Goal: Navigation & Orientation: Find specific page/section

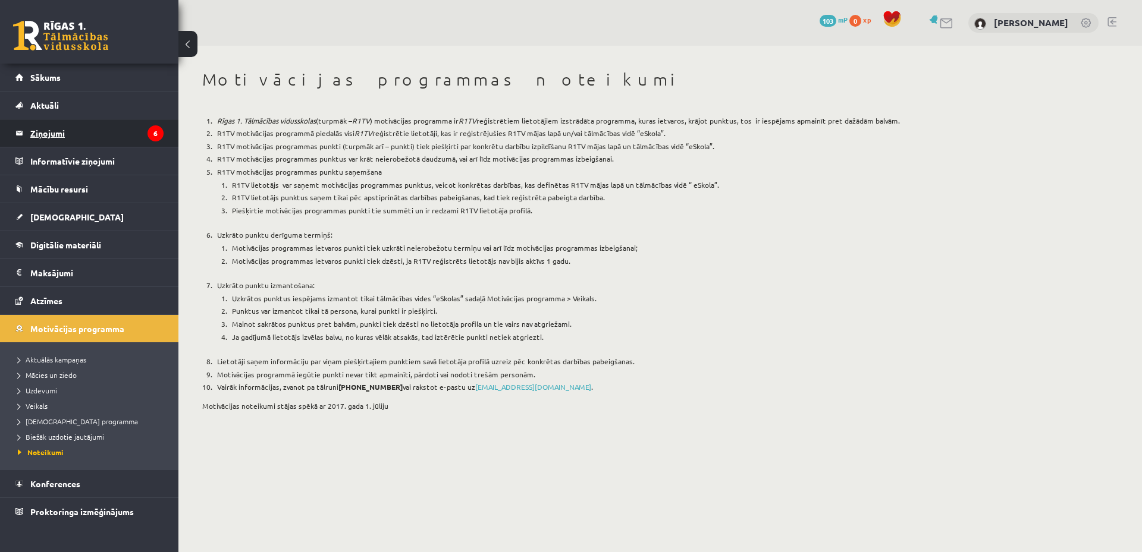
click at [139, 137] on legend "Ziņojumi 6" at bounding box center [96, 133] width 133 height 27
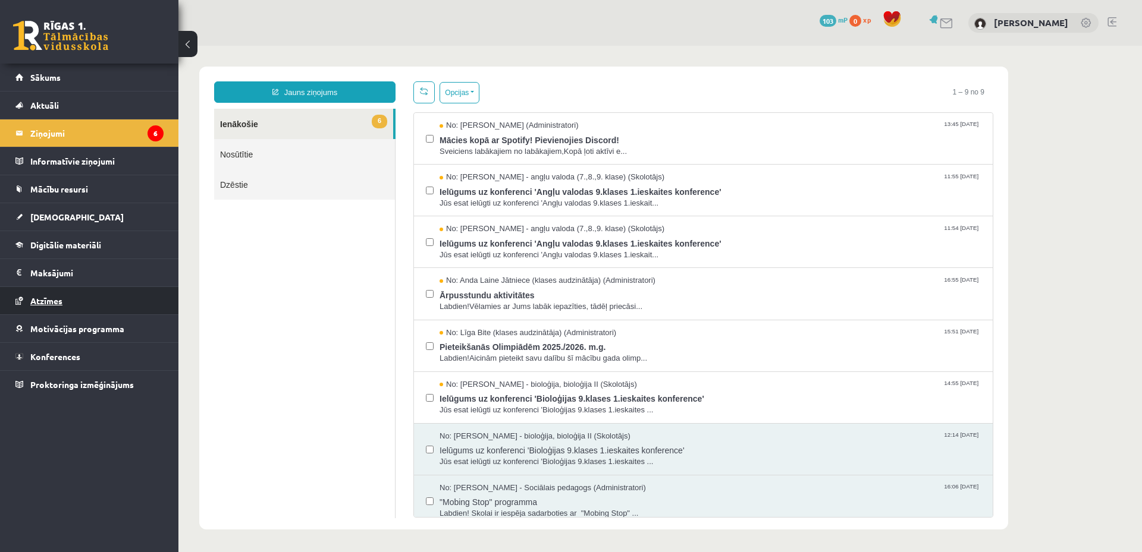
click at [68, 297] on link "Atzīmes" at bounding box center [89, 300] width 148 height 27
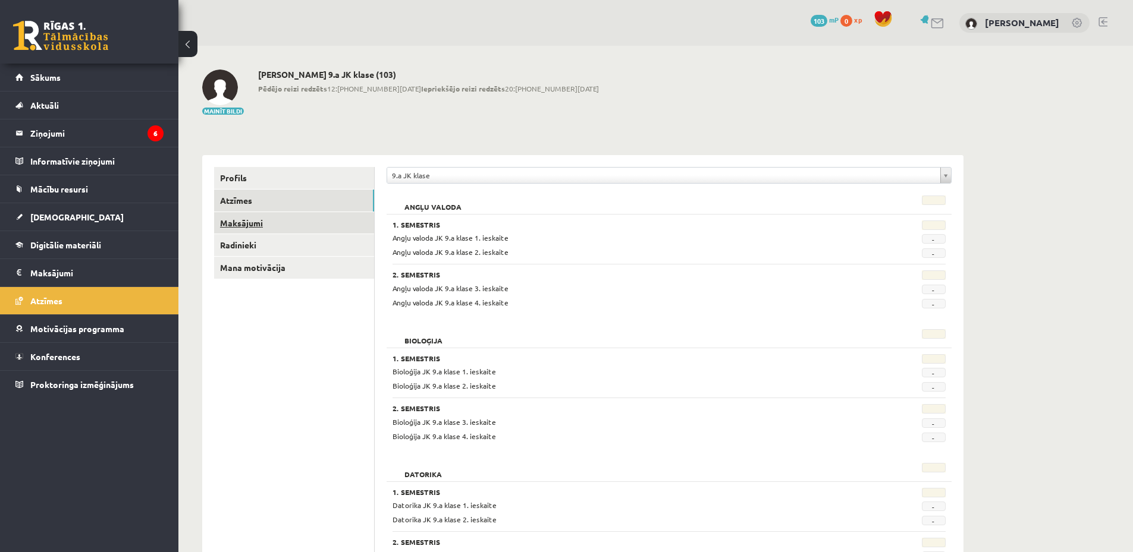
click at [294, 222] on link "Maksājumi" at bounding box center [294, 223] width 160 height 22
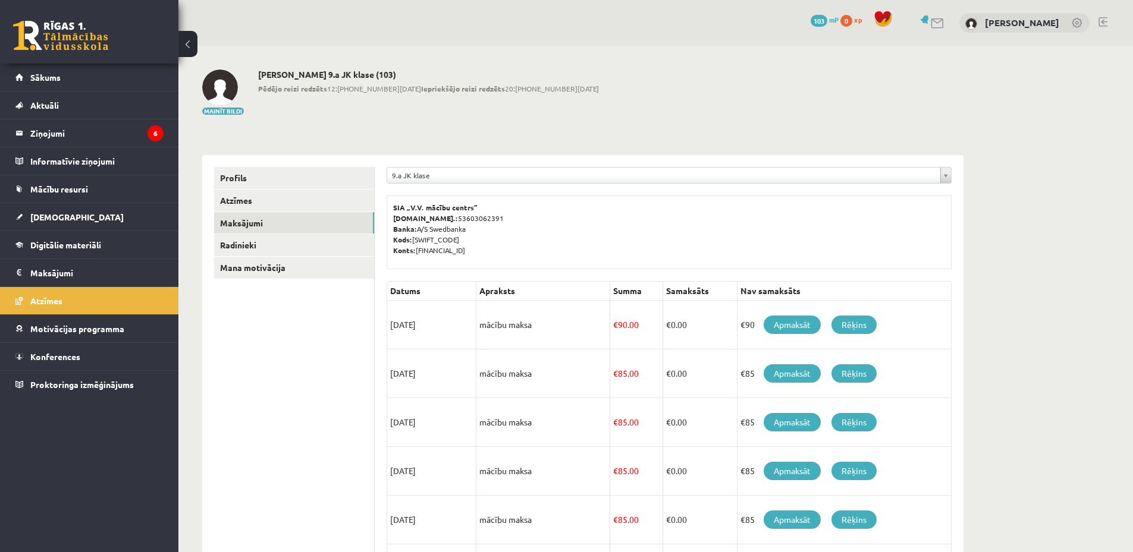
click at [920, 20] on link at bounding box center [926, 19] width 12 height 9
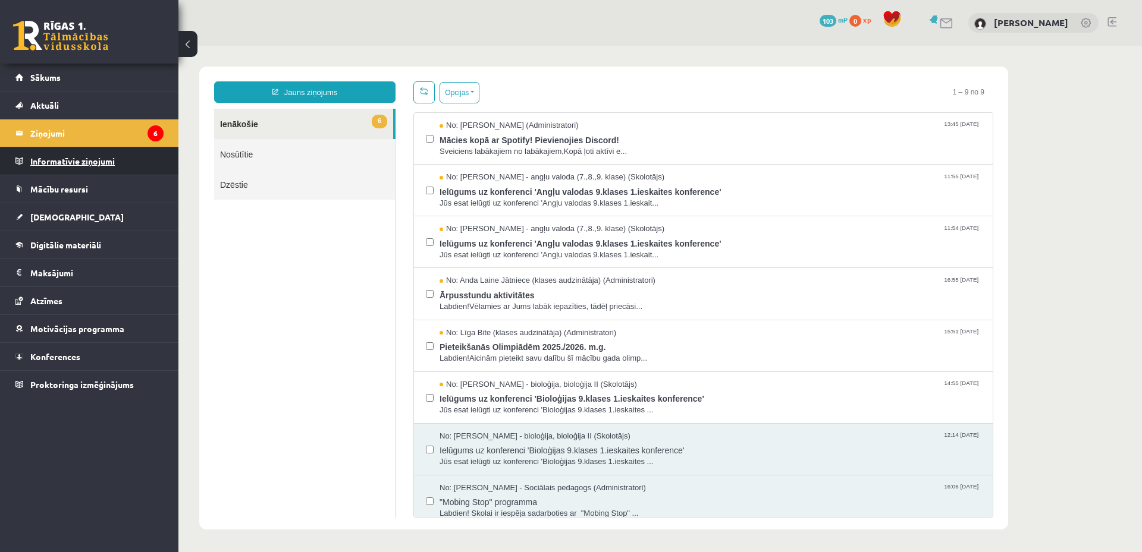
click at [90, 164] on legend "Informatīvie ziņojumi 0" at bounding box center [96, 160] width 133 height 27
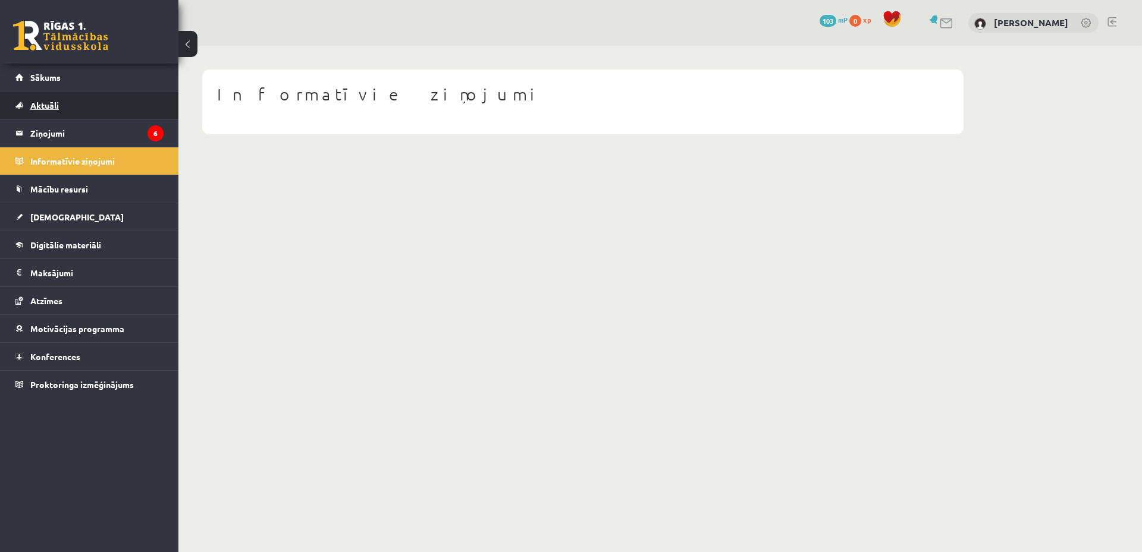
click at [105, 118] on link "Aktuāli" at bounding box center [89, 105] width 148 height 27
